Goal: Information Seeking & Learning: Learn about a topic

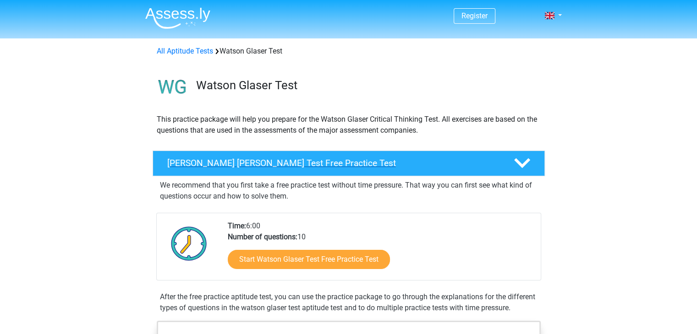
click at [322, 167] on h4 "Watson Glaser Test Free Practice Test" at bounding box center [333, 163] width 332 height 11
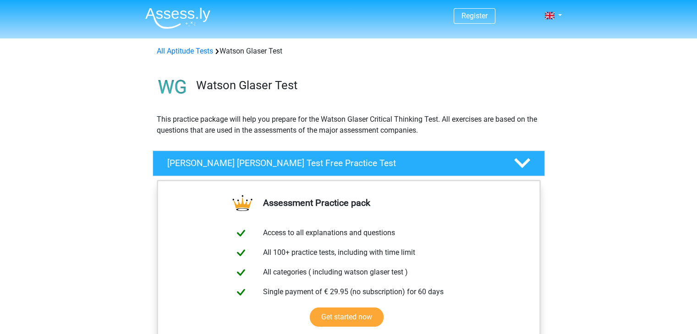
click at [530, 162] on div at bounding box center [520, 163] width 31 height 16
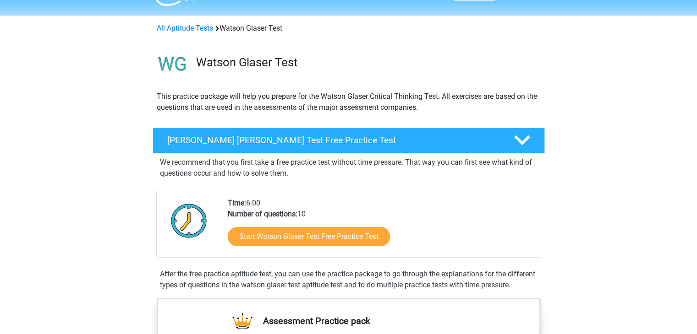
scroll to position [92, 0]
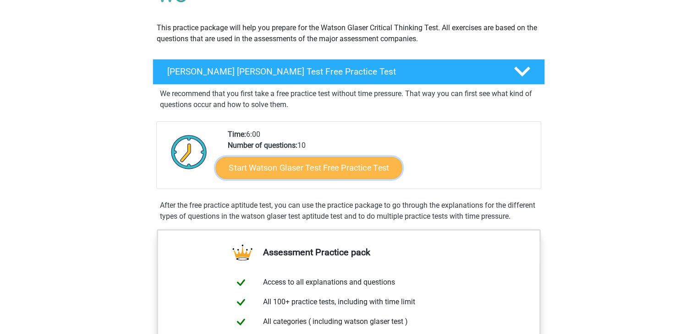
click at [334, 169] on link "Start Watson Glaser Test Free Practice Test" at bounding box center [308, 168] width 186 height 22
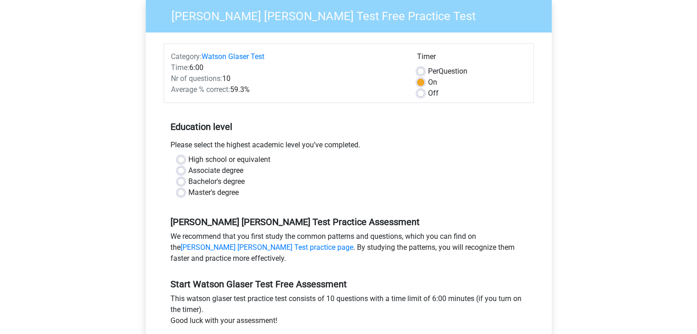
scroll to position [92, 0]
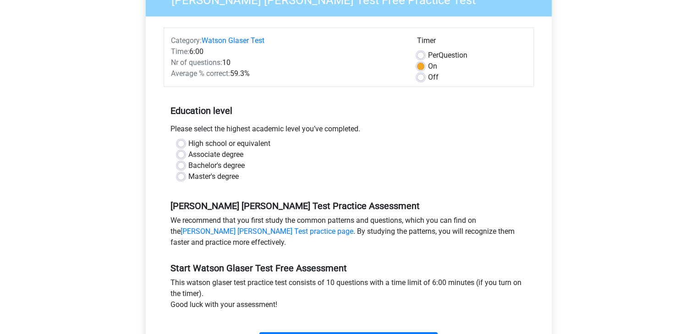
click at [185, 141] on div "High school or equivalent" at bounding box center [348, 143] width 343 height 11
click at [188, 144] on label "High school or equivalent" at bounding box center [229, 143] width 82 height 11
click at [184, 144] on input "High school or equivalent" at bounding box center [180, 142] width 7 height 9
radio input "true"
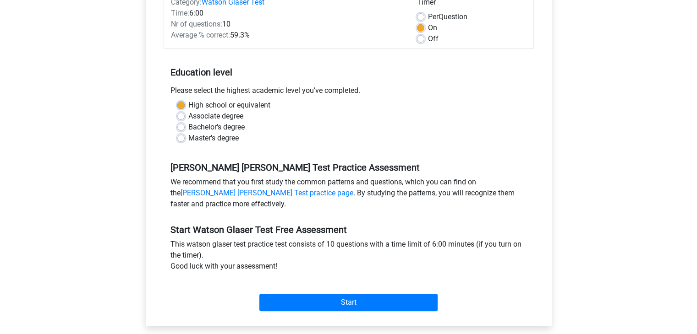
scroll to position [137, 0]
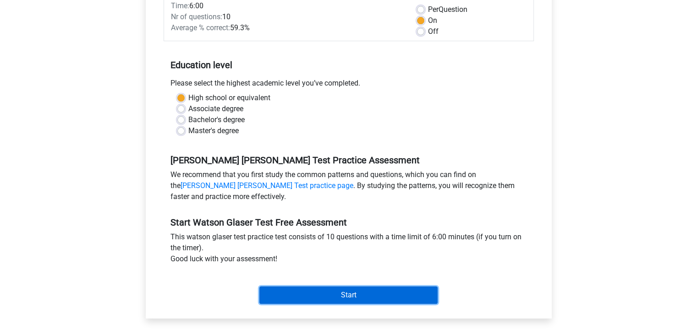
click at [354, 293] on input "Start" at bounding box center [348, 295] width 178 height 17
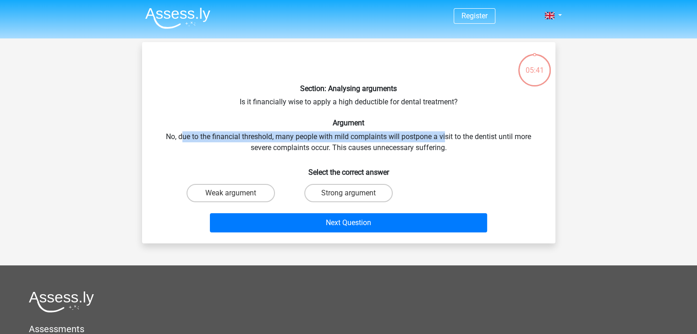
drag, startPoint x: 181, startPoint y: 136, endPoint x: 446, endPoint y: 140, distance: 264.7
click at [446, 140] on div "Section: Analysing arguments Is it financially wise to apply a high deductible …" at bounding box center [349, 142] width 406 height 187
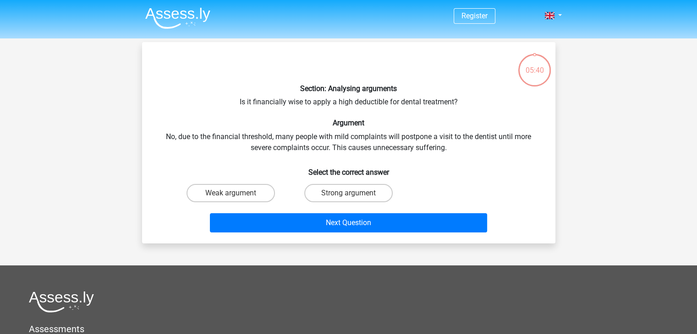
click at [458, 167] on h6 "Select the correct answer" at bounding box center [349, 169] width 384 height 16
click at [229, 191] on label "Weak argument" at bounding box center [230, 193] width 88 height 18
click at [230, 193] on input "Weak argument" at bounding box center [233, 196] width 6 height 6
radio input "true"
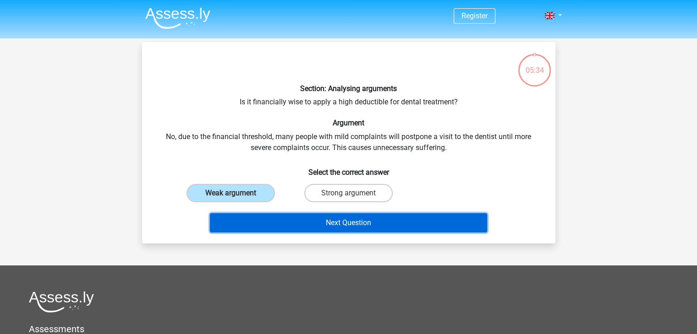
click at [299, 218] on button "Next Question" at bounding box center [348, 222] width 277 height 19
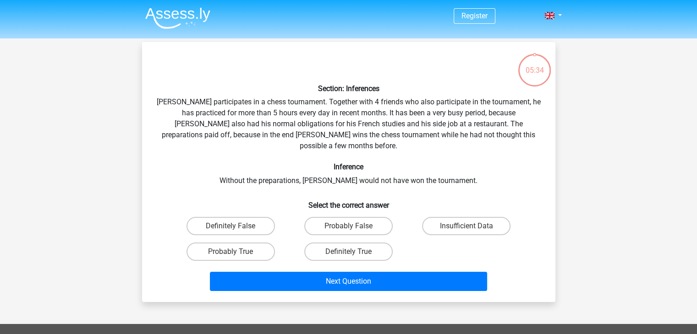
scroll to position [42, 0]
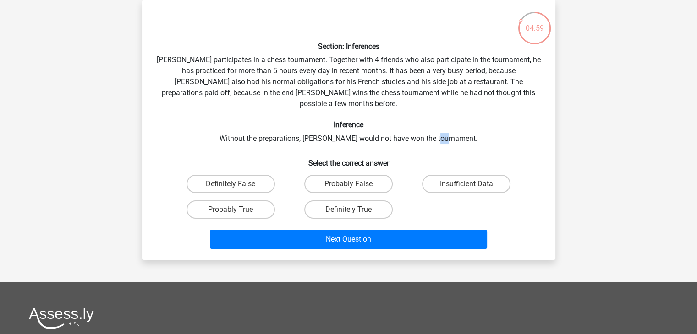
drag, startPoint x: 453, startPoint y: 125, endPoint x: 502, endPoint y: 132, distance: 49.5
click at [502, 132] on div "Section: Inferences [PERSON_NAME] participates in a chess tournament. Together …" at bounding box center [349, 129] width 406 height 245
click at [447, 175] on label "Insufficient Data" at bounding box center [466, 184] width 88 height 18
click at [466, 184] on input "Insufficient Data" at bounding box center [469, 187] width 6 height 6
radio input "true"
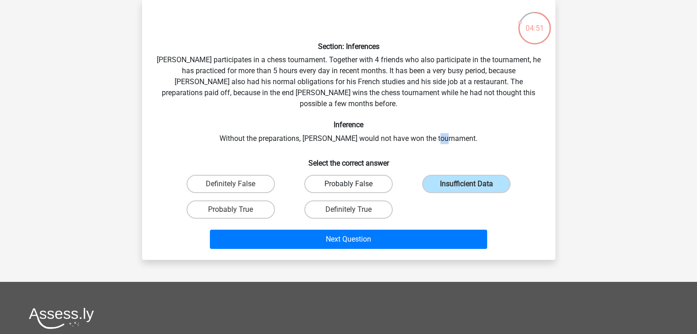
click at [338, 176] on label "Probably False" at bounding box center [348, 184] width 88 height 18
click at [348, 184] on input "Probably False" at bounding box center [351, 187] width 6 height 6
radio input "true"
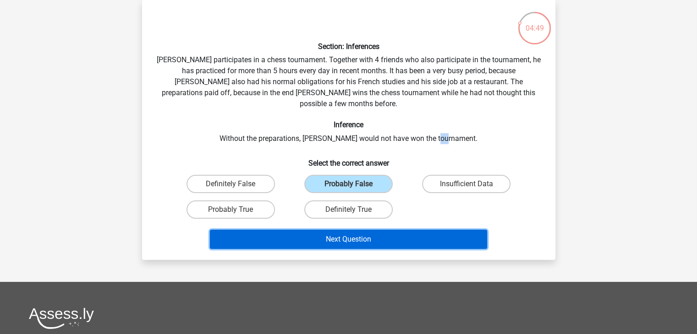
click at [354, 230] on button "Next Question" at bounding box center [348, 239] width 277 height 19
